Goal: Check status: Check status

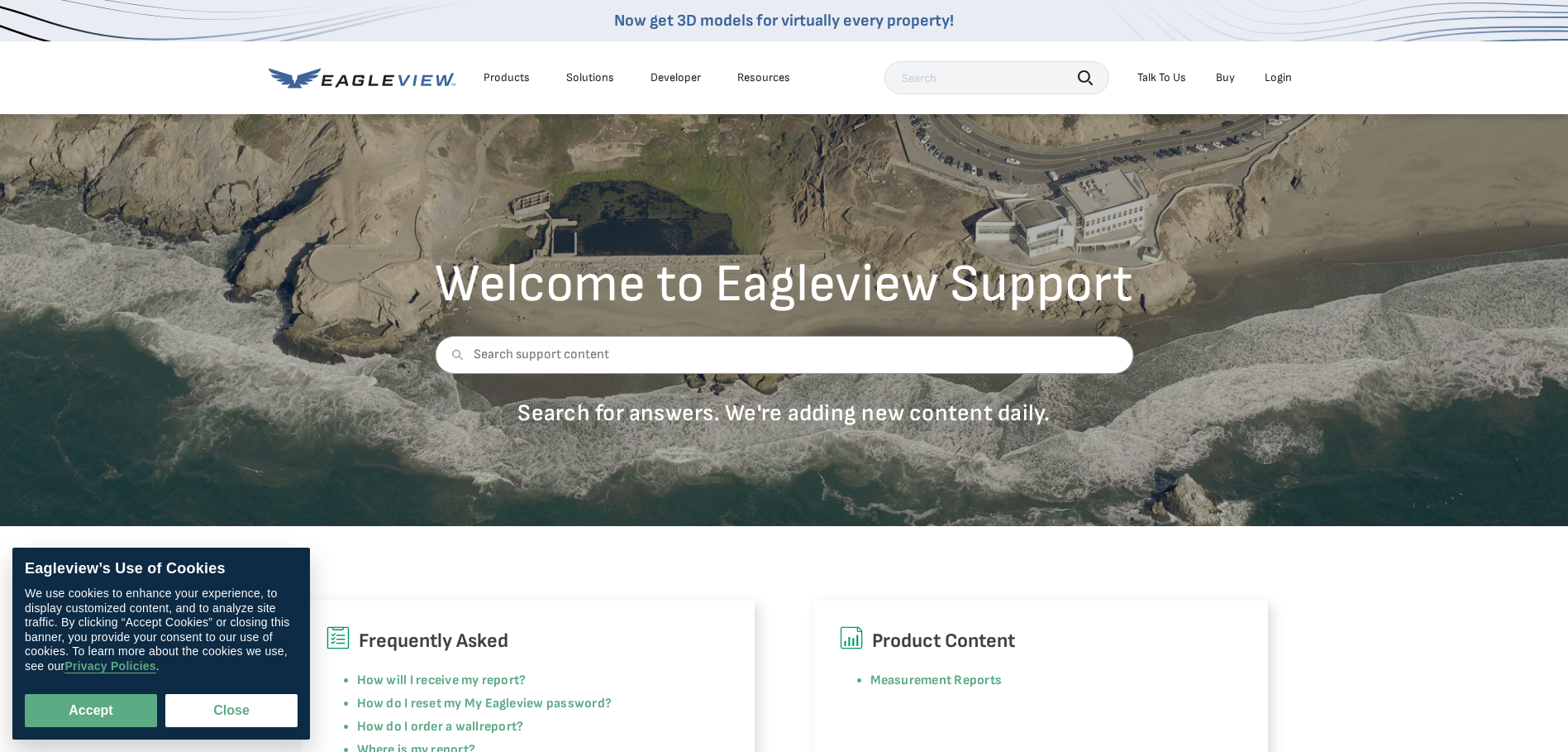
click at [1276, 79] on div "Login" at bounding box center [1278, 78] width 27 height 15
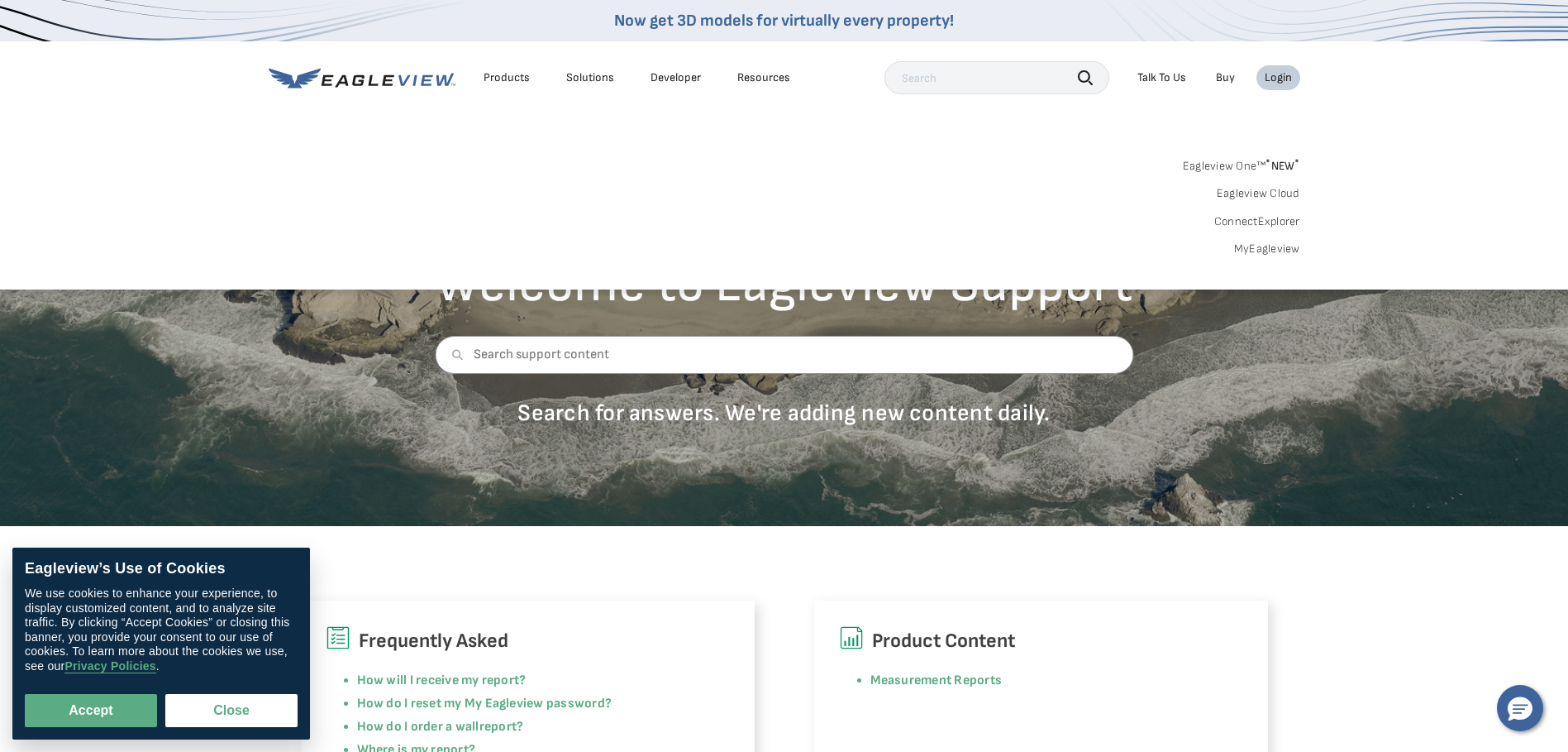
click at [1275, 247] on link "MyEagleview" at bounding box center [1267, 249] width 66 height 15
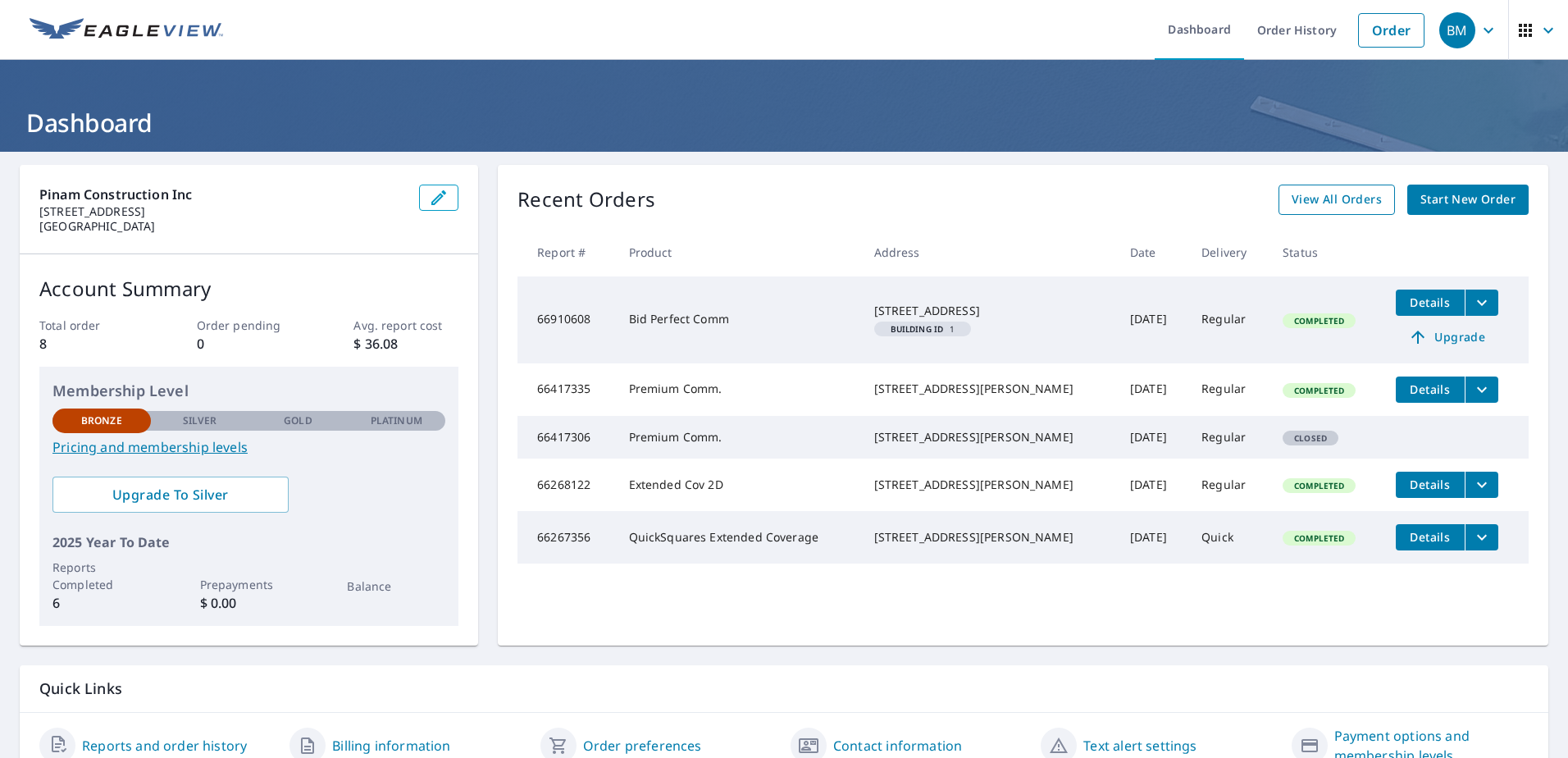
click at [1334, 195] on span "View All Orders" at bounding box center [1336, 200] width 91 height 21
